Goal: Consume media (video, audio)

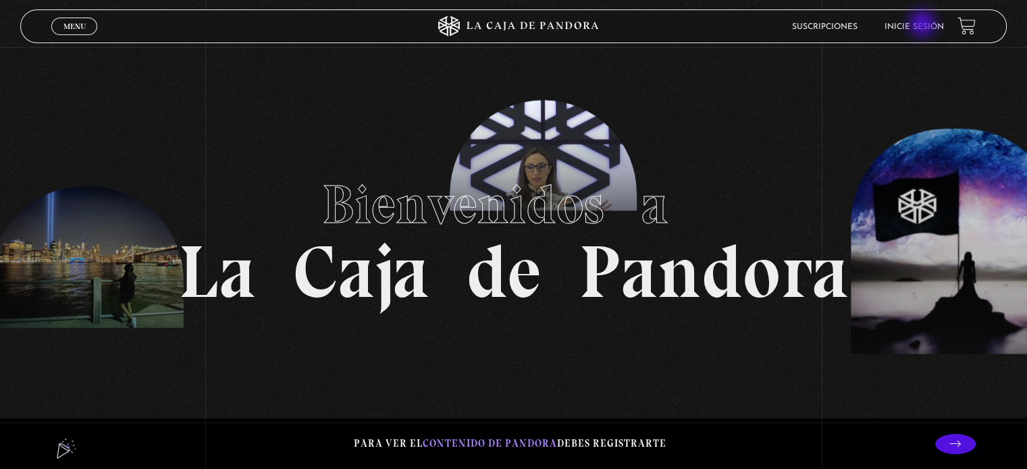
click at [924, 25] on link "Inicie sesión" at bounding box center [914, 27] width 59 height 8
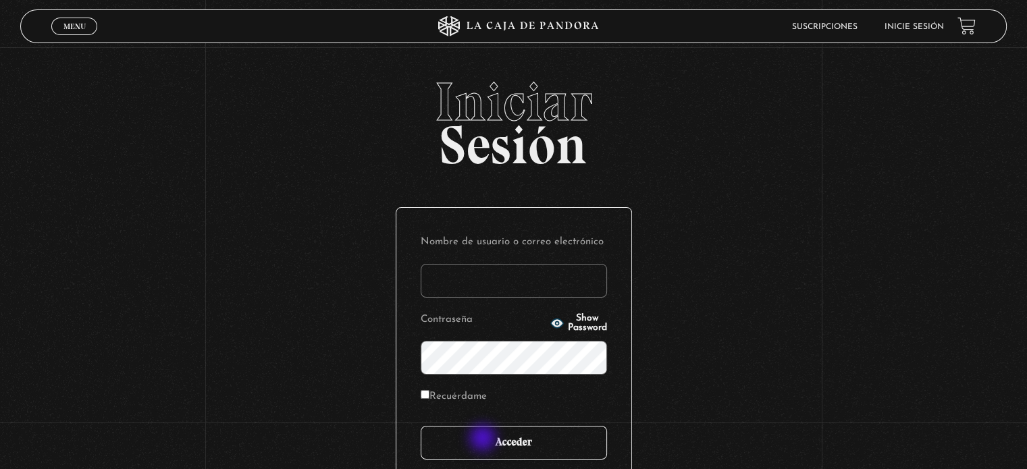
type input "arllegar.24@gmail.com"
click at [486, 442] on input "Acceder" at bounding box center [514, 443] width 186 height 34
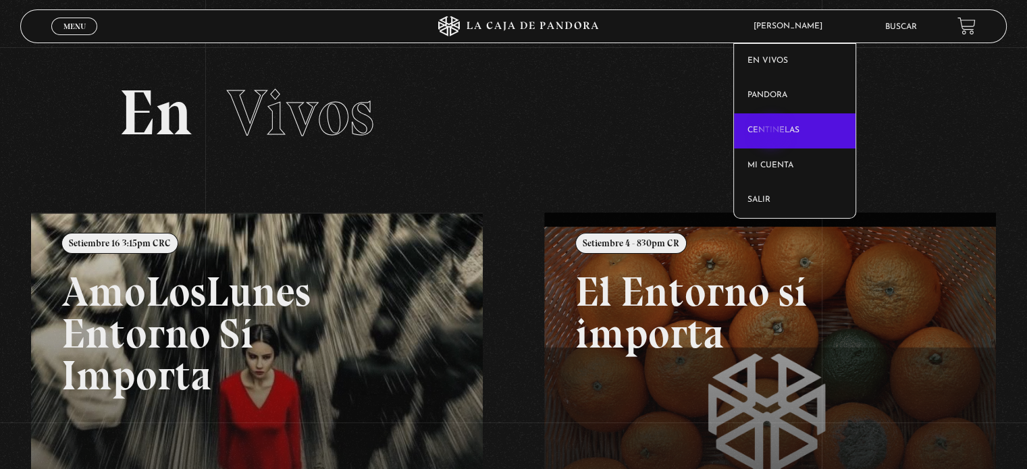
click at [773, 134] on link "Centinelas" at bounding box center [795, 130] width 122 height 35
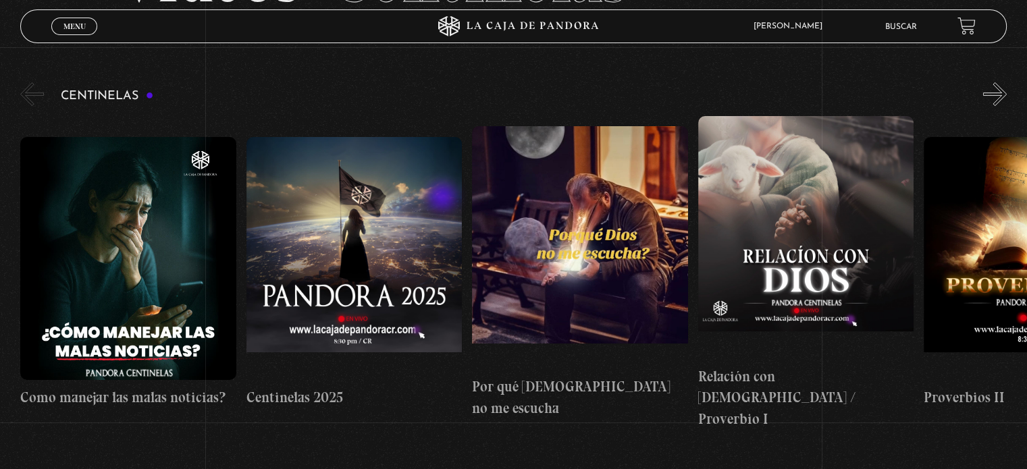
scroll to position [135, 0]
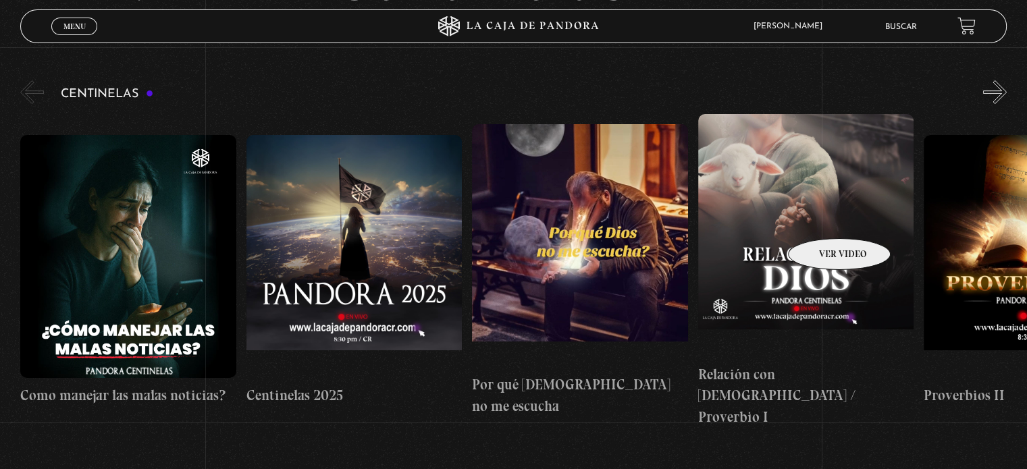
click at [879, 221] on figure at bounding box center [805, 235] width 215 height 243
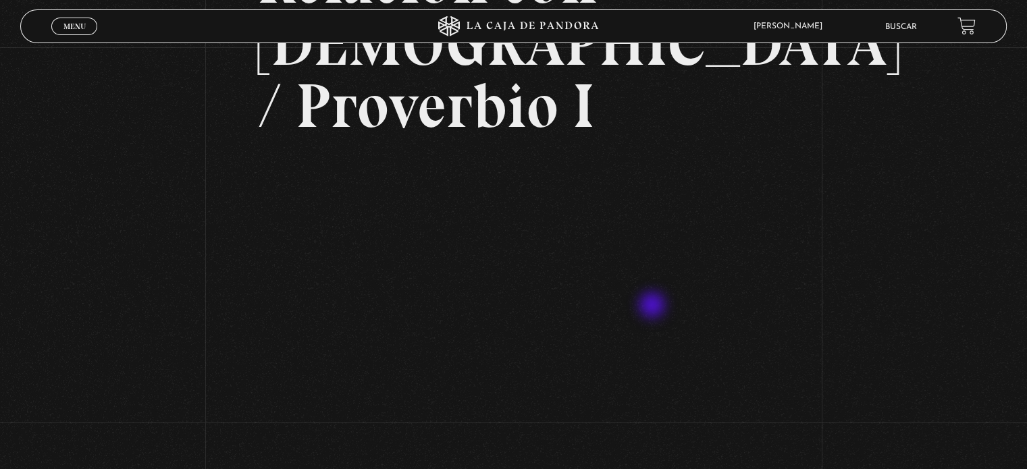
scroll to position [203, 0]
